Goal: Information Seeking & Learning: Learn about a topic

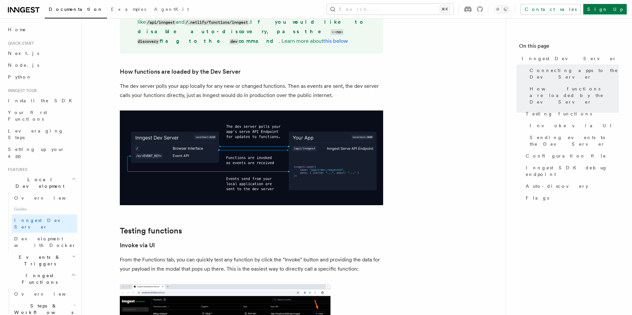
scroll to position [735, 0]
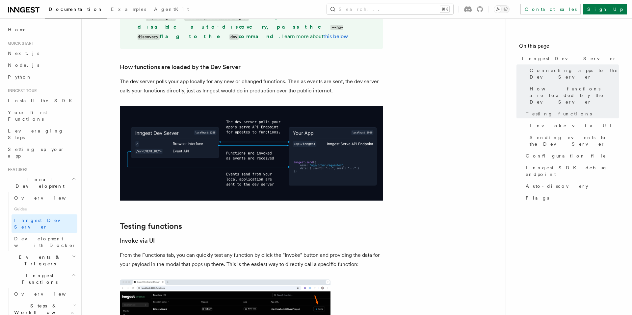
click at [74, 176] on icon "button" at bounding box center [74, 178] width 4 height 5
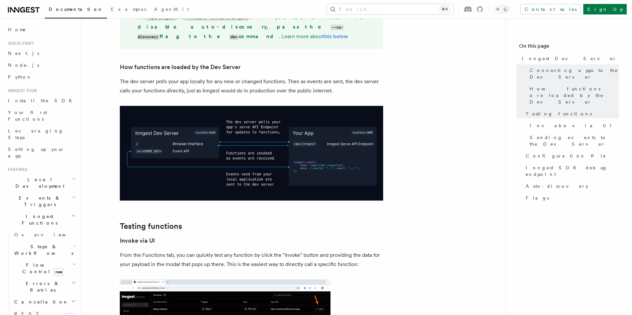
click at [74, 213] on icon "button" at bounding box center [73, 215] width 5 height 5
click at [73, 232] on icon "button" at bounding box center [73, 234] width 5 height 5
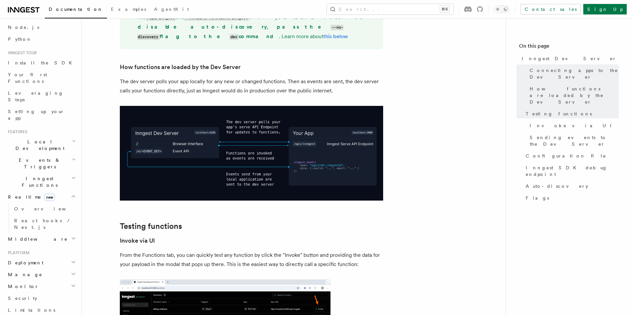
scroll to position [47, 0]
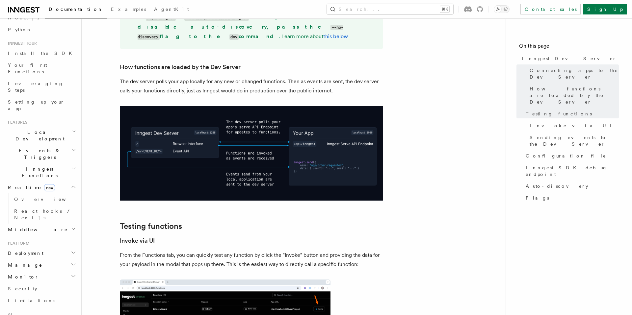
click at [75, 250] on icon "button" at bounding box center [73, 252] width 5 height 5
click at [28, 259] on link "Overview" at bounding box center [45, 265] width 66 height 12
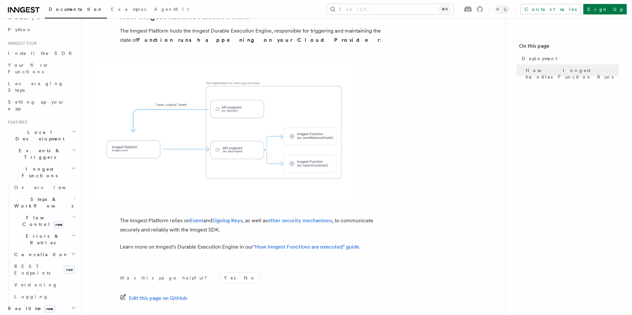
scroll to position [246, 0]
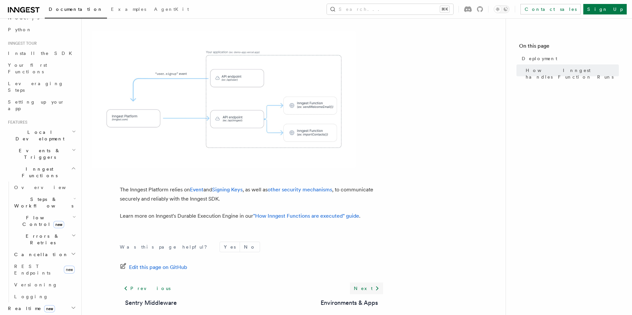
click at [377, 287] on icon at bounding box center [377, 289] width 3 height 4
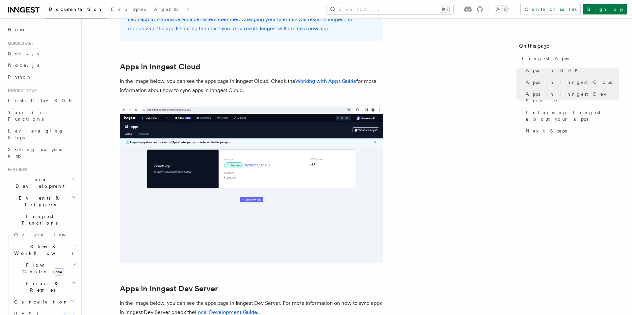
scroll to position [509, 0]
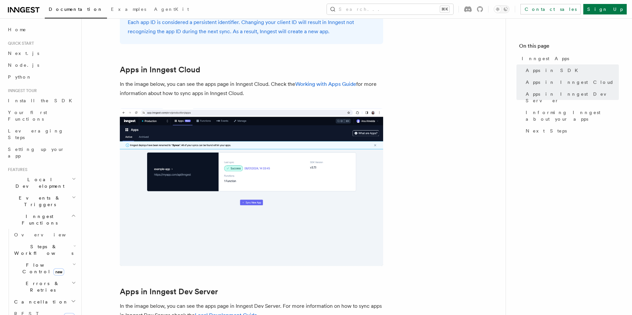
click at [74, 213] on icon "button" at bounding box center [73, 215] width 5 height 5
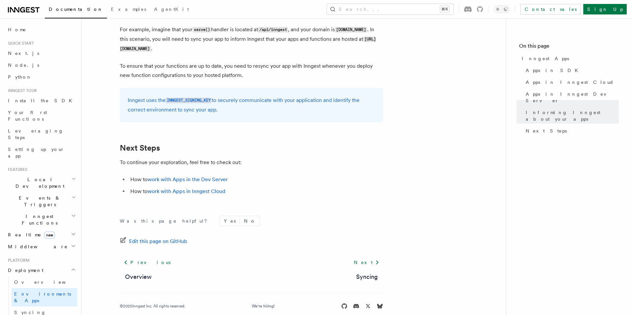
scroll to position [1044, 0]
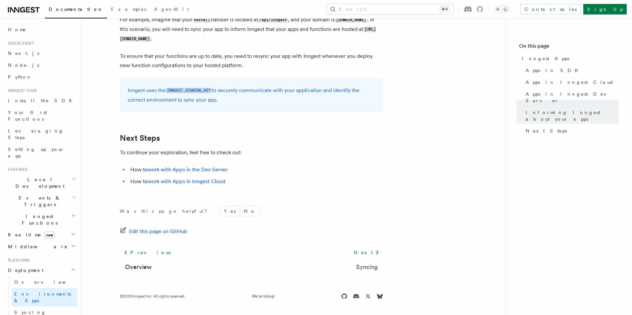
click at [369, 264] on link "Syncing" at bounding box center [367, 267] width 22 height 9
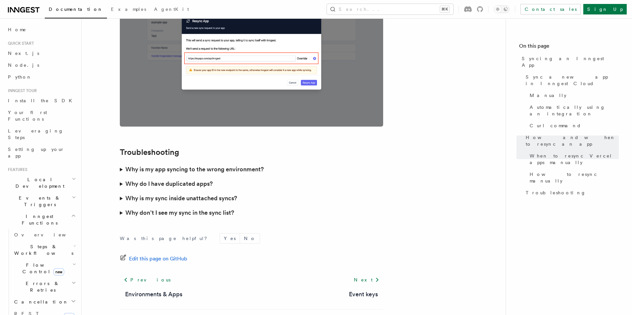
scroll to position [1870, 0]
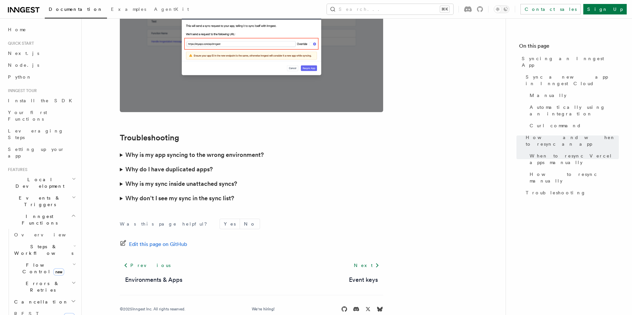
click at [242, 150] on h3 "Why is my app syncing to the wrong environment?" at bounding box center [194, 154] width 138 height 9
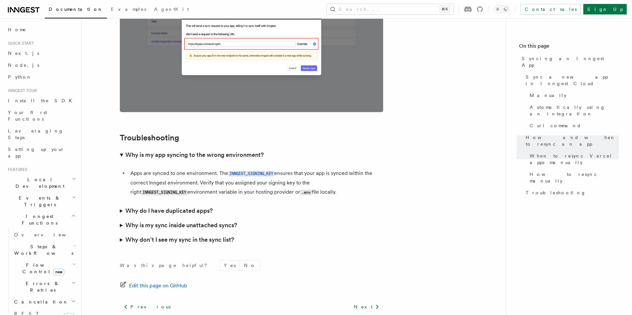
scroll to position [1912, 0]
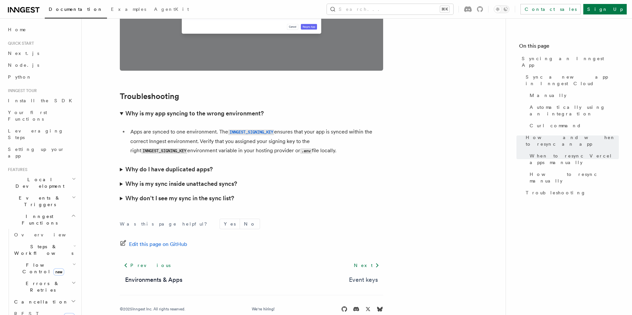
click at [372, 275] on link "Event keys" at bounding box center [363, 279] width 29 height 9
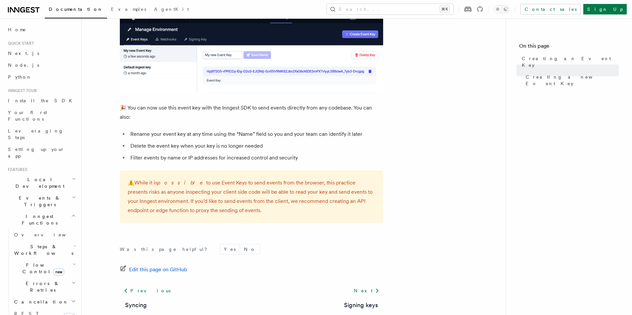
scroll to position [427, 0]
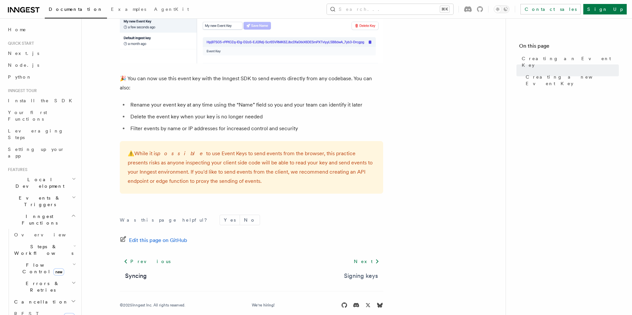
click at [366, 271] on link "Signing keys" at bounding box center [361, 275] width 34 height 9
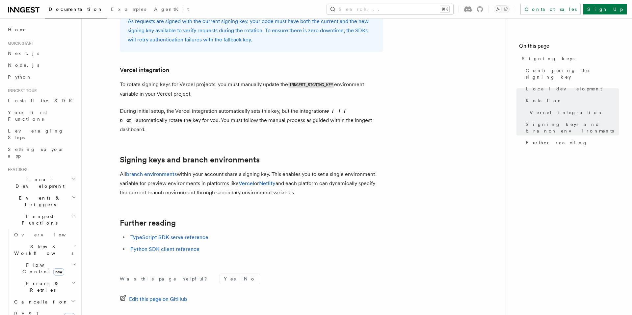
scroll to position [672, 0]
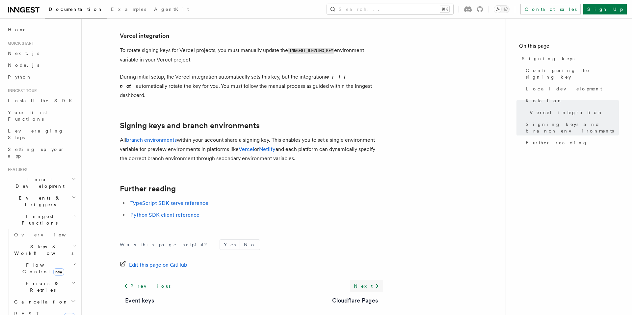
click at [367, 280] on link "Next" at bounding box center [366, 286] width 33 height 12
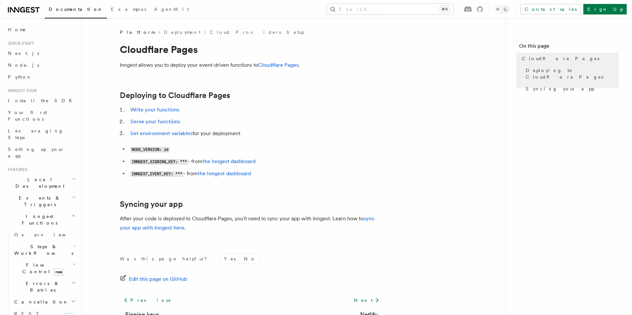
scroll to position [48, 0]
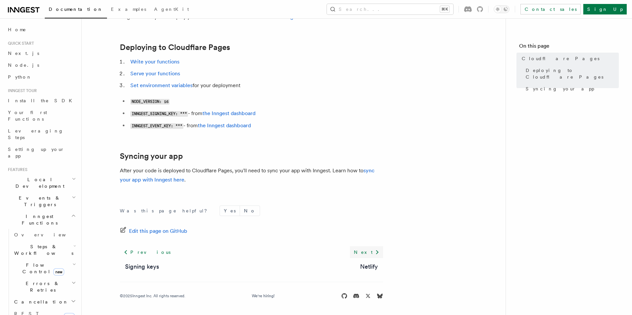
click at [369, 250] on link "Next" at bounding box center [366, 252] width 33 height 12
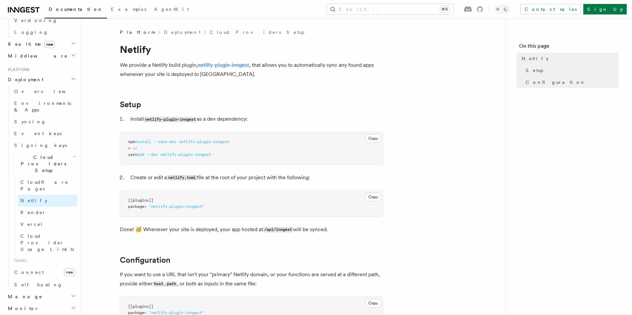
scroll to position [311, 0]
click at [50, 234] on span "Cloud Provider Usage Limits" at bounding box center [47, 243] width 54 height 18
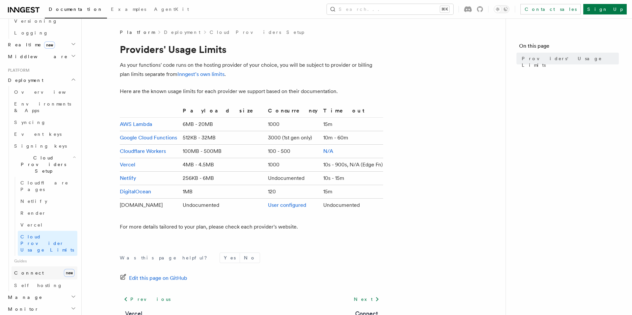
click at [39, 267] on link "Connect new" at bounding box center [45, 273] width 66 height 13
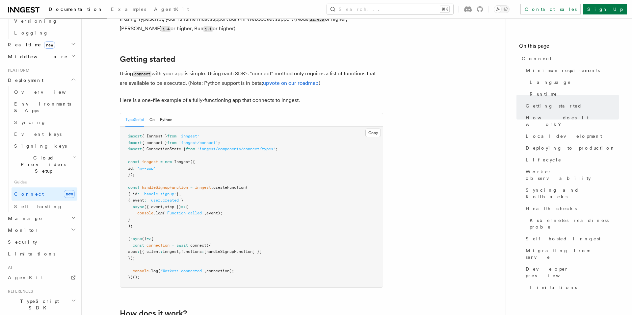
scroll to position [410, 0]
click at [213, 126] on pre "import { Inngest } from 'inngest' import { connect } from 'inngest/connect' ; i…" at bounding box center [251, 206] width 263 height 161
copy code "import { connect } from 'inngest/connect' ;"
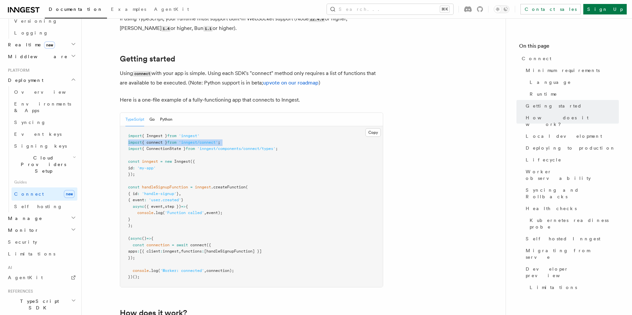
drag, startPoint x: 137, startPoint y: 231, endPoint x: 192, endPoint y: 216, distance: 56.9
click at [192, 216] on code "import { Inngest } from 'inngest' import { connect } from 'inngest/connect' ; i…" at bounding box center [203, 207] width 150 height 146
copy code "connect ({ apps : [{ client : inngest , functions : [handleSignupFunction] }] })"
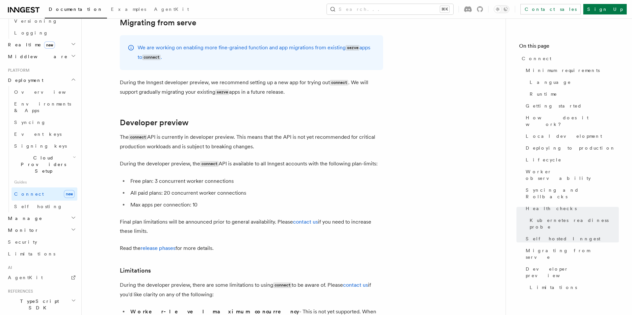
scroll to position [3626, 0]
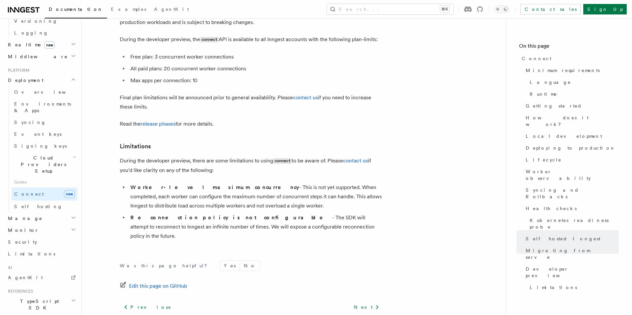
click at [76, 213] on h2 "Manage" at bounding box center [41, 219] width 72 height 12
click at [41, 228] on span "Environments" at bounding box center [42, 230] width 57 height 5
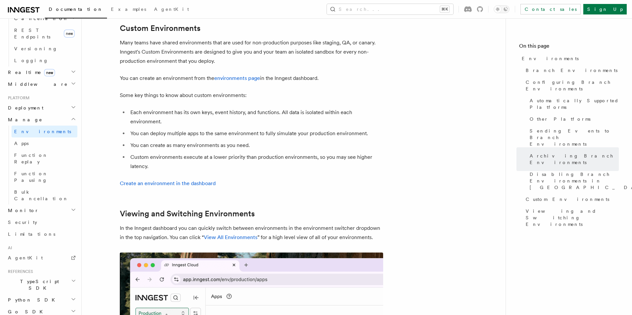
scroll to position [1336, 0]
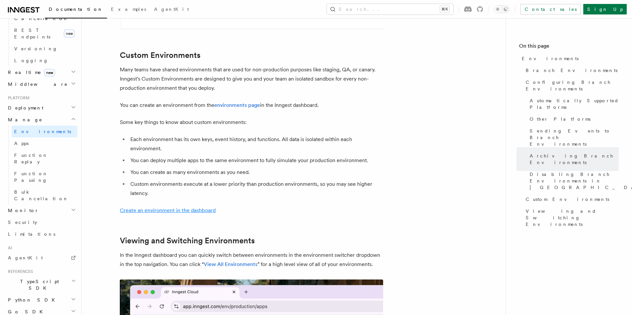
click at [184, 207] on link "Create an environment in the dashboard" at bounding box center [168, 210] width 96 height 6
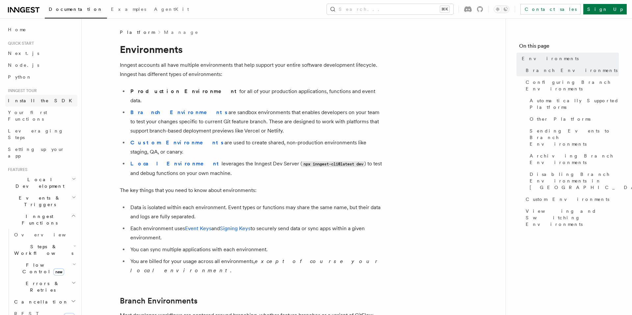
click at [44, 102] on link "Install the SDK" at bounding box center [41, 101] width 72 height 12
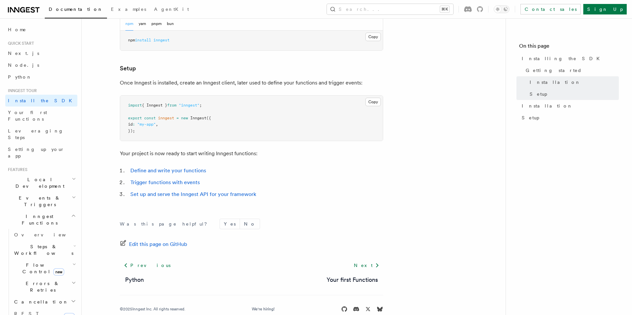
scroll to position [232, 0]
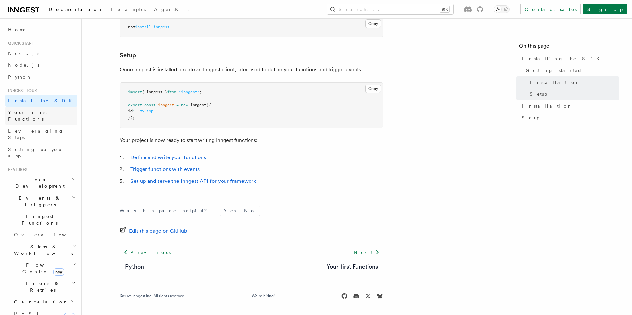
click at [42, 116] on link "Your first Functions" at bounding box center [41, 116] width 72 height 18
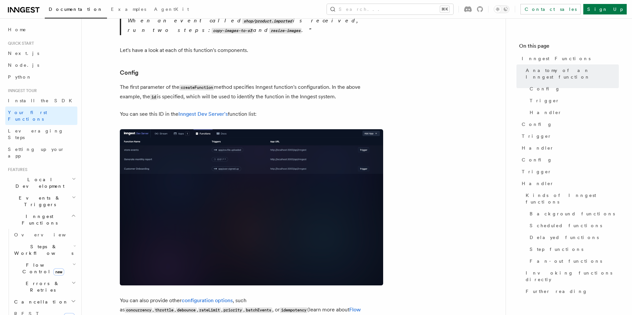
scroll to position [364, 0]
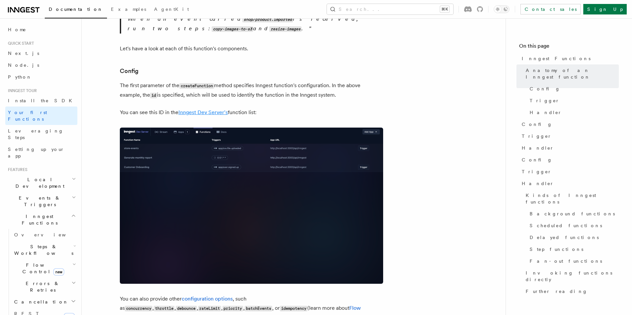
click at [193, 109] on link "Inngest Dev Server's" at bounding box center [202, 112] width 49 height 6
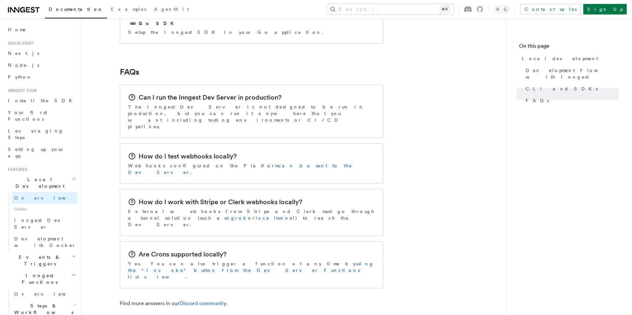
scroll to position [981, 0]
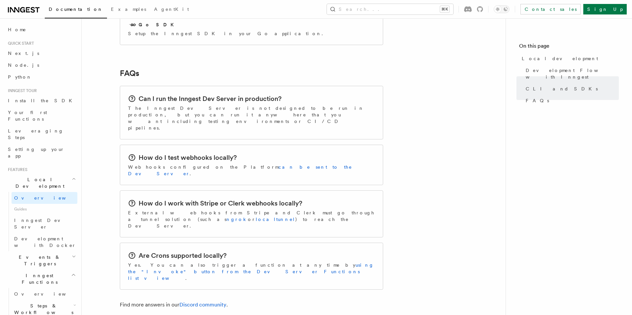
click at [229, 94] on h2 "Can I run the Inngest Dev Server in production?" at bounding box center [210, 98] width 143 height 9
click at [234, 105] on p "The Inngest Dev Server is not designed to be run in production, but you can run…" at bounding box center [251, 118] width 247 height 26
click at [53, 218] on span "Inngest Dev Server" at bounding box center [42, 224] width 56 height 12
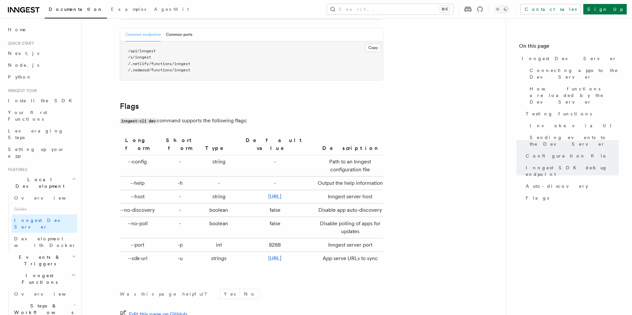
scroll to position [1925, 0]
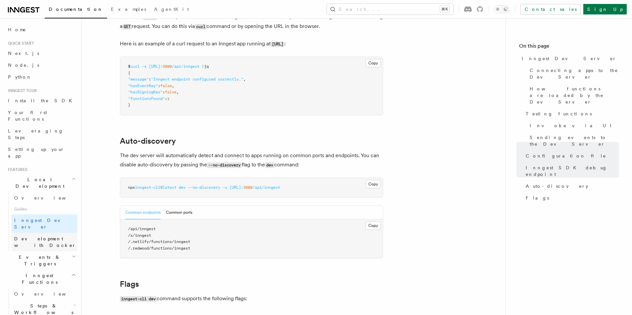
click at [55, 236] on span "Development with Docker" at bounding box center [45, 242] width 62 height 12
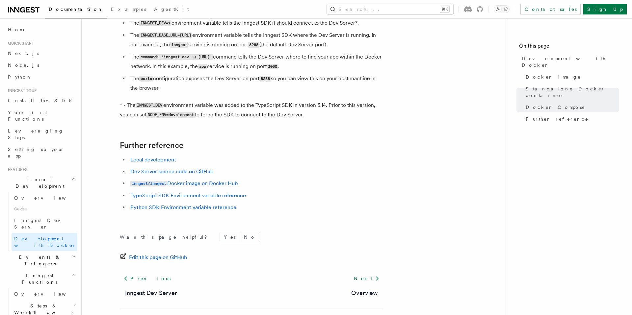
scroll to position [625, 0]
click at [64, 251] on h2 "Events & Triggers" at bounding box center [41, 260] width 72 height 18
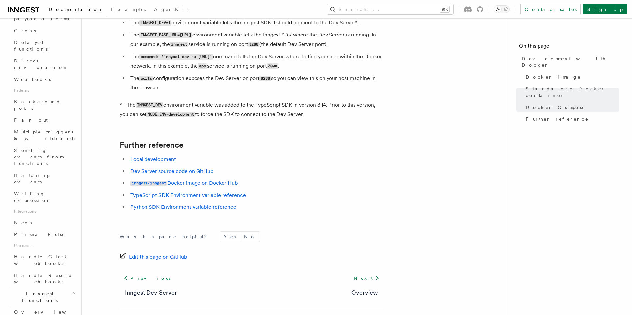
scroll to position [304, 0]
click at [60, 307] on link "Overview" at bounding box center [45, 313] width 66 height 12
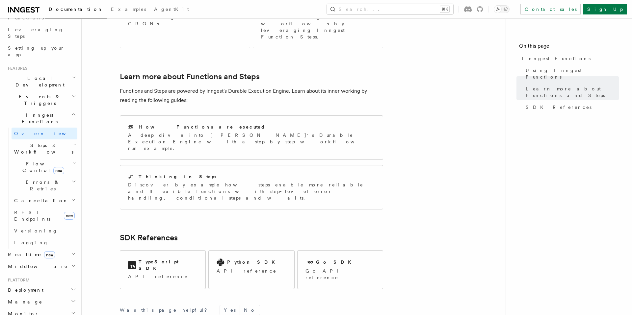
scroll to position [101, 0]
click at [31, 142] on span "Steps & Workflows" at bounding box center [43, 148] width 62 height 13
click at [36, 182] on link "Sleeps" at bounding box center [48, 188] width 60 height 12
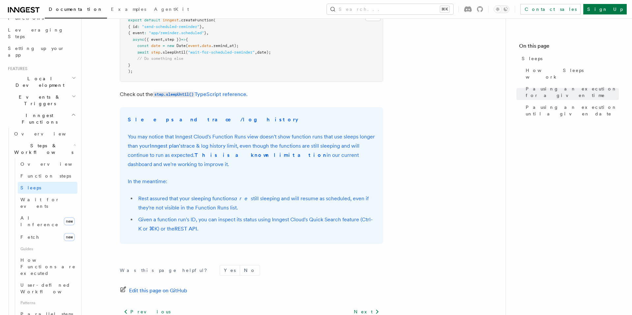
scroll to position [262, 0]
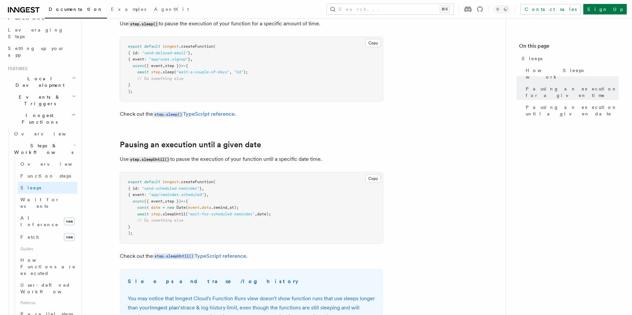
click at [61, 140] on h2 "Steps & Workflows" at bounding box center [45, 149] width 66 height 18
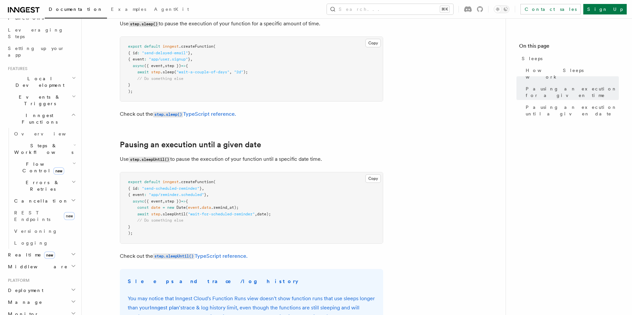
click at [58, 158] on h2 "Flow Control new" at bounding box center [45, 167] width 66 height 18
click at [58, 177] on h2 "Errors & Retries" at bounding box center [45, 186] width 66 height 18
click at [59, 158] on h2 "Flow Control new" at bounding box center [45, 167] width 66 height 18
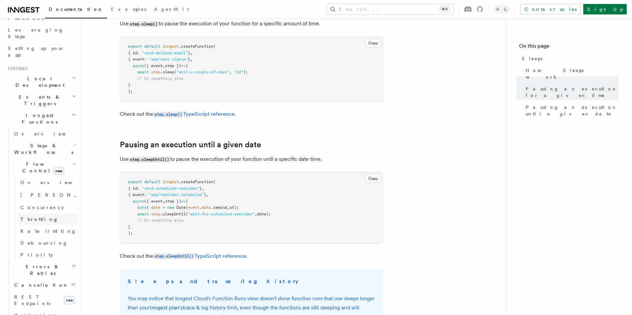
click at [44, 214] on link "Throttling" at bounding box center [48, 220] width 60 height 12
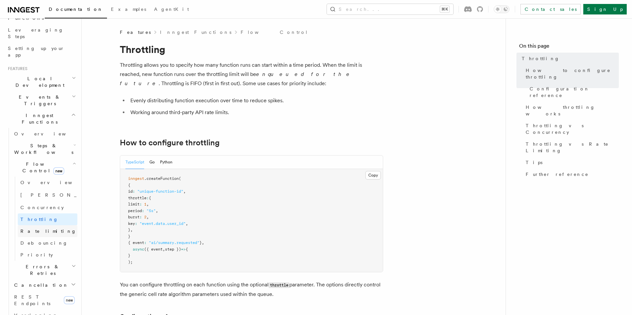
click at [43, 228] on span "Rate limiting" at bounding box center [48, 231] width 56 height 7
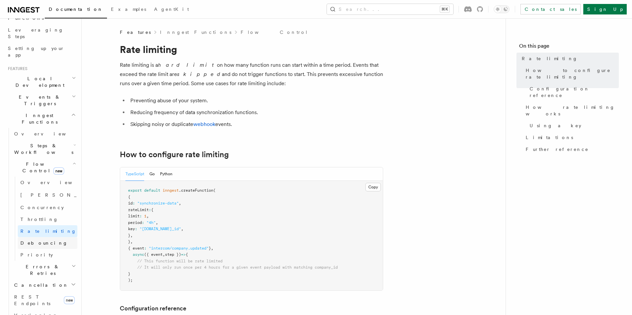
click at [43, 237] on link "Debouncing" at bounding box center [48, 243] width 60 height 12
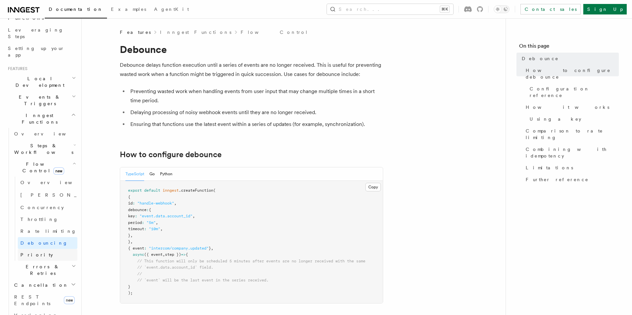
click at [43, 249] on link "Priority" at bounding box center [48, 255] width 60 height 12
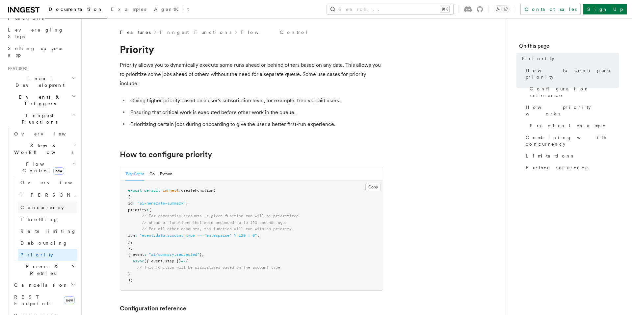
click at [44, 205] on span "Concurrency" at bounding box center [41, 207] width 43 height 5
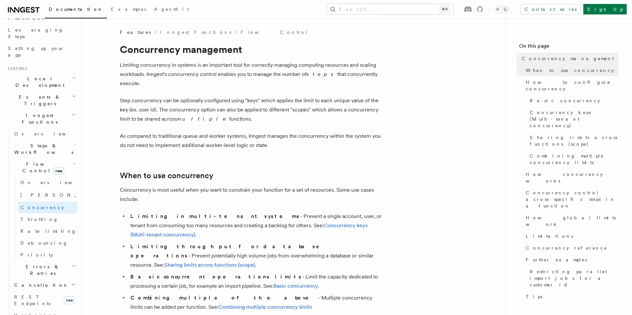
click at [72, 161] on icon "button" at bounding box center [74, 163] width 4 height 5
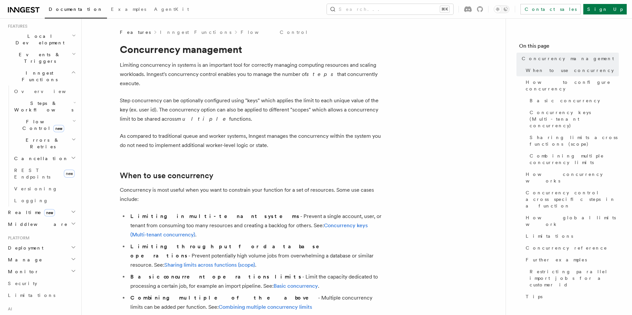
scroll to position [148, 0]
click at [59, 238] on h2 "Deployment" at bounding box center [41, 244] width 72 height 12
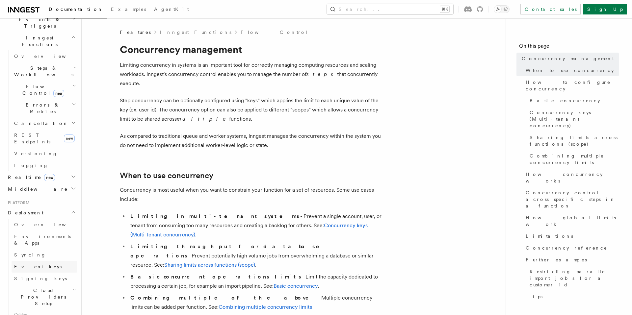
scroll to position [179, 0]
click at [40, 219] on link "Overview" at bounding box center [45, 225] width 66 height 12
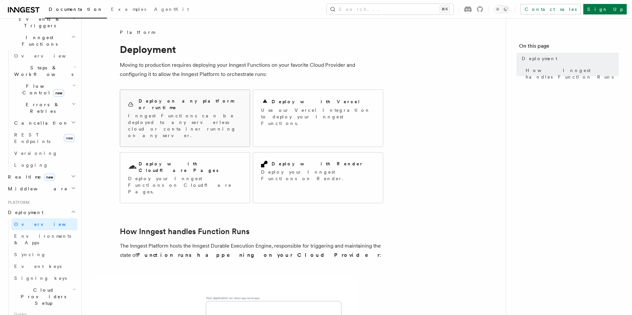
click at [153, 95] on div "Deploy on any platform or runtime Inngest Functions can be deployed to any serv…" at bounding box center [185, 118] width 130 height 57
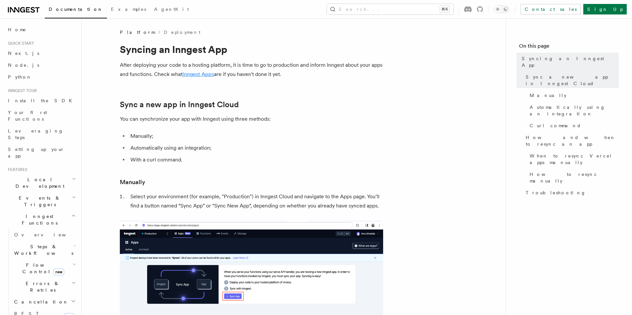
click at [196, 74] on link "Inngest Apps" at bounding box center [198, 74] width 32 height 6
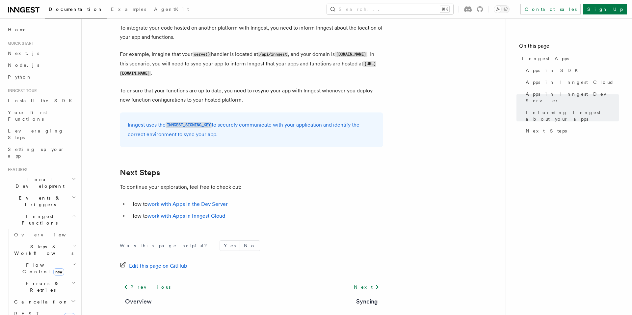
scroll to position [1013, 0]
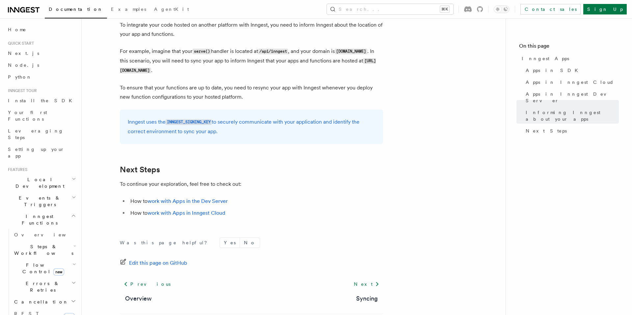
click at [175, 205] on li "How to work with Apps in the Dev Server" at bounding box center [255, 201] width 255 height 9
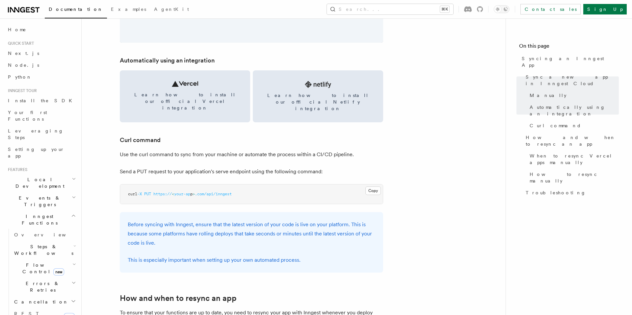
scroll to position [925, 0]
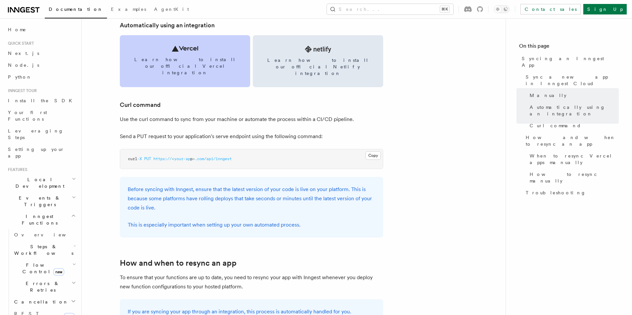
click at [181, 41] on link "Learn how to install our official Vercel integration" at bounding box center [185, 61] width 130 height 52
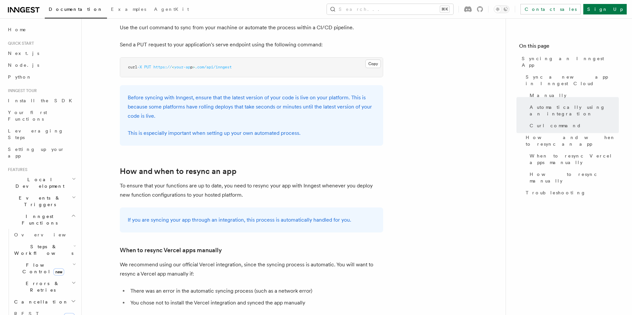
scroll to position [1019, 0]
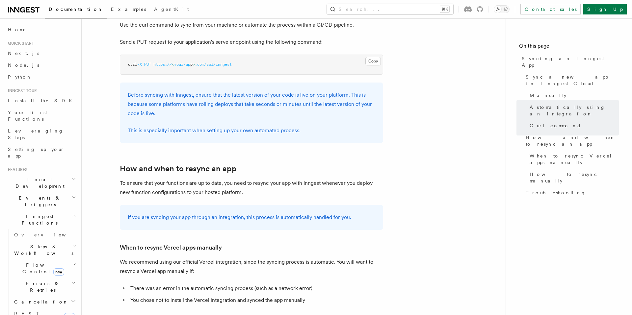
click at [107, 15] on link "Examples" at bounding box center [128, 10] width 43 height 16
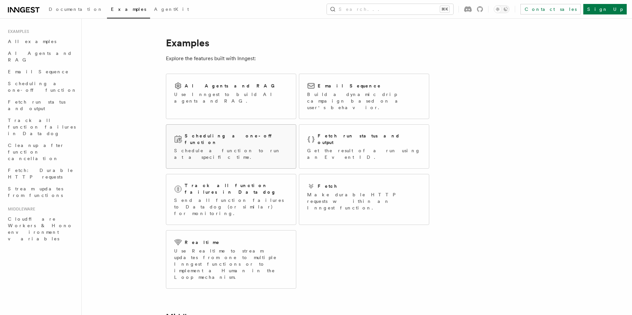
click at [191, 133] on div "Scheduling a one-off function" at bounding box center [231, 139] width 114 height 13
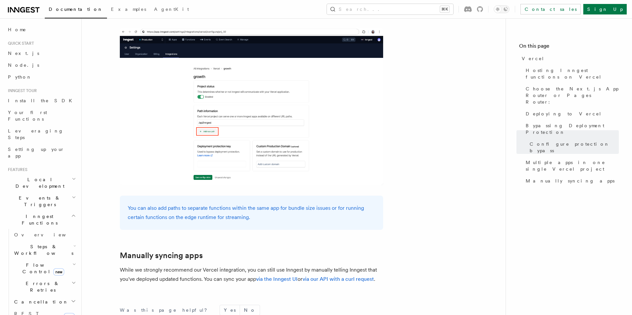
scroll to position [1066, 0]
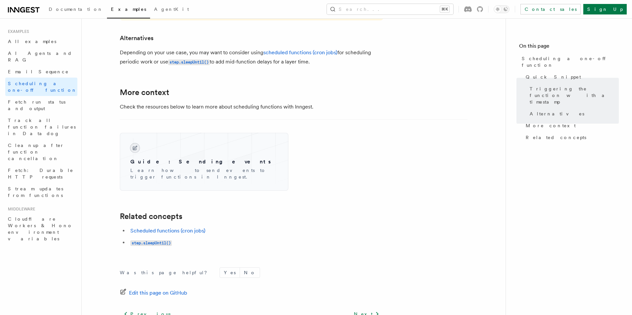
scroll to position [457, 0]
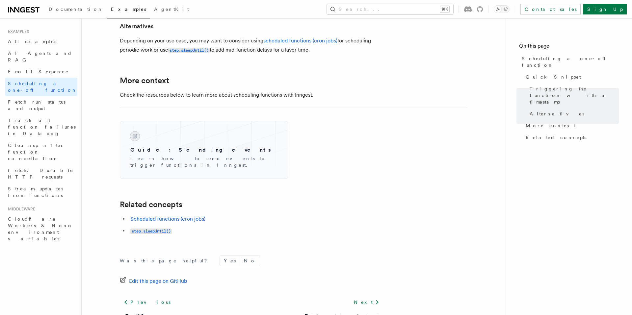
click at [175, 226] on li "step.sleepUntil()" at bounding box center [255, 231] width 255 height 10
click at [166, 229] on code "step.sleepUntil()" at bounding box center [150, 232] width 41 height 6
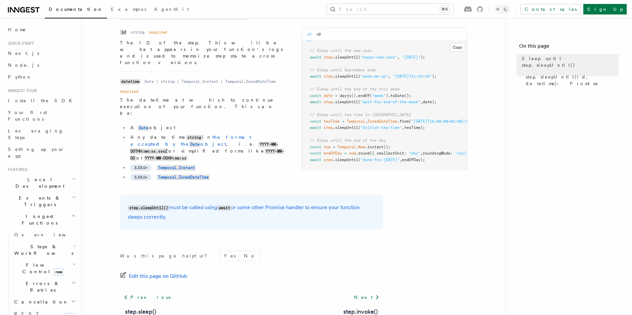
scroll to position [84, 0]
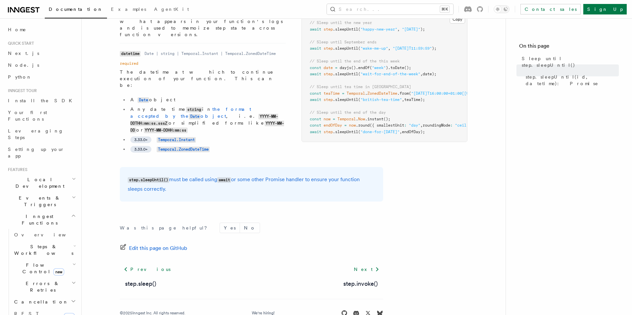
scroll to position [457, 0]
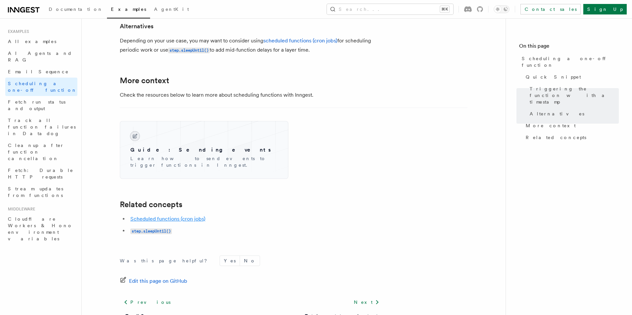
click at [191, 216] on link "Scheduled functions (cron jobs)" at bounding box center [167, 219] width 75 height 6
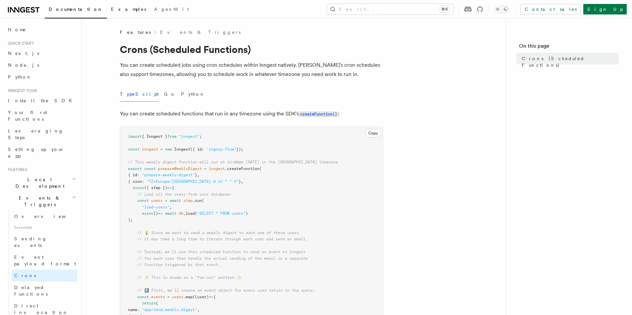
click at [107, 12] on link "Examples" at bounding box center [128, 10] width 43 height 16
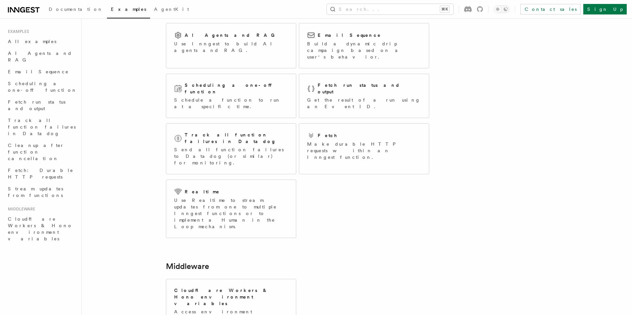
scroll to position [102, 0]
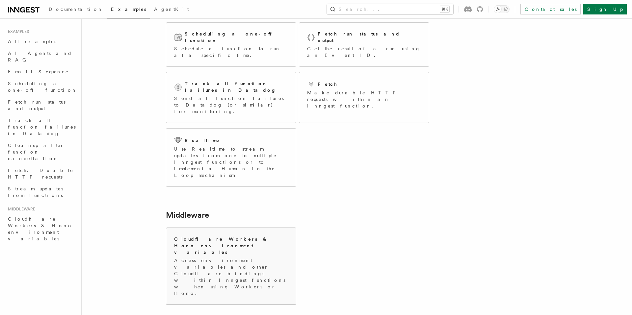
click at [208, 257] on p "Access environment variables and other Cloudflare bindings within Inngest funct…" at bounding box center [231, 276] width 114 height 39
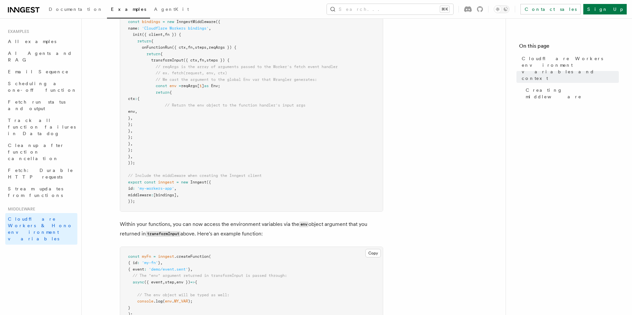
scroll to position [163, 0]
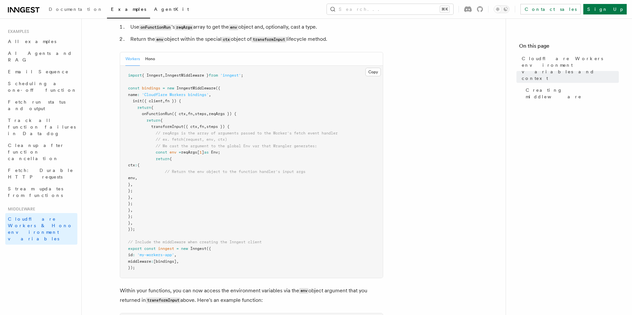
click at [150, 6] on link "AgentKit" at bounding box center [171, 10] width 43 height 16
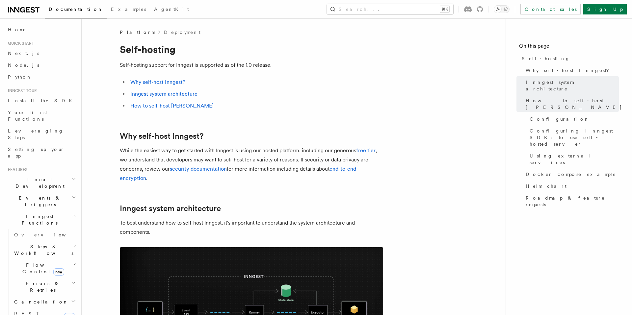
scroll to position [633, 0]
